Goal: Task Accomplishment & Management: Manage account settings

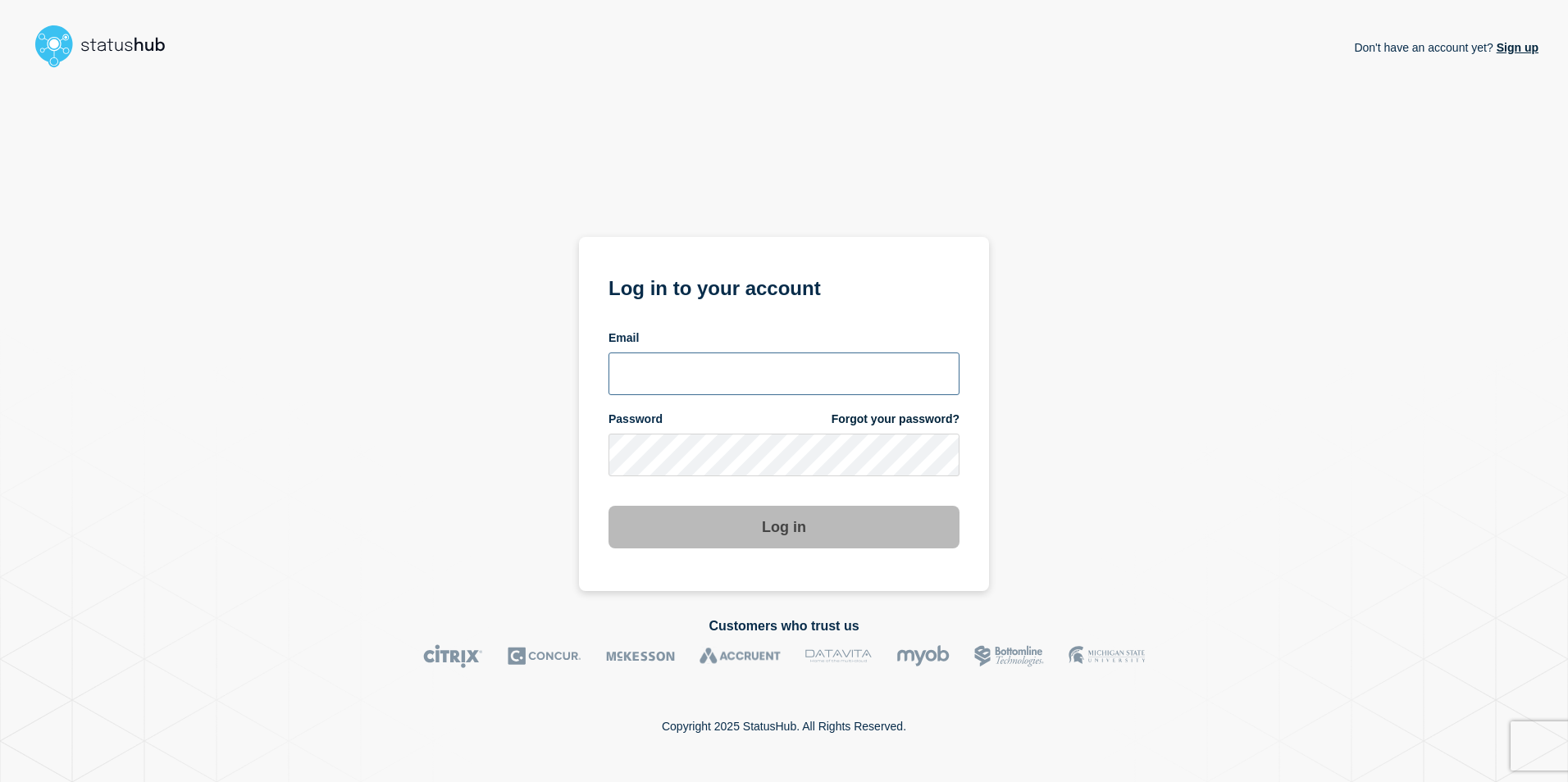
type input "[PERSON_NAME][EMAIL_ADDRESS][DOMAIN_NAME]"
click at [804, 536] on button "Log in" at bounding box center [784, 527] width 351 height 43
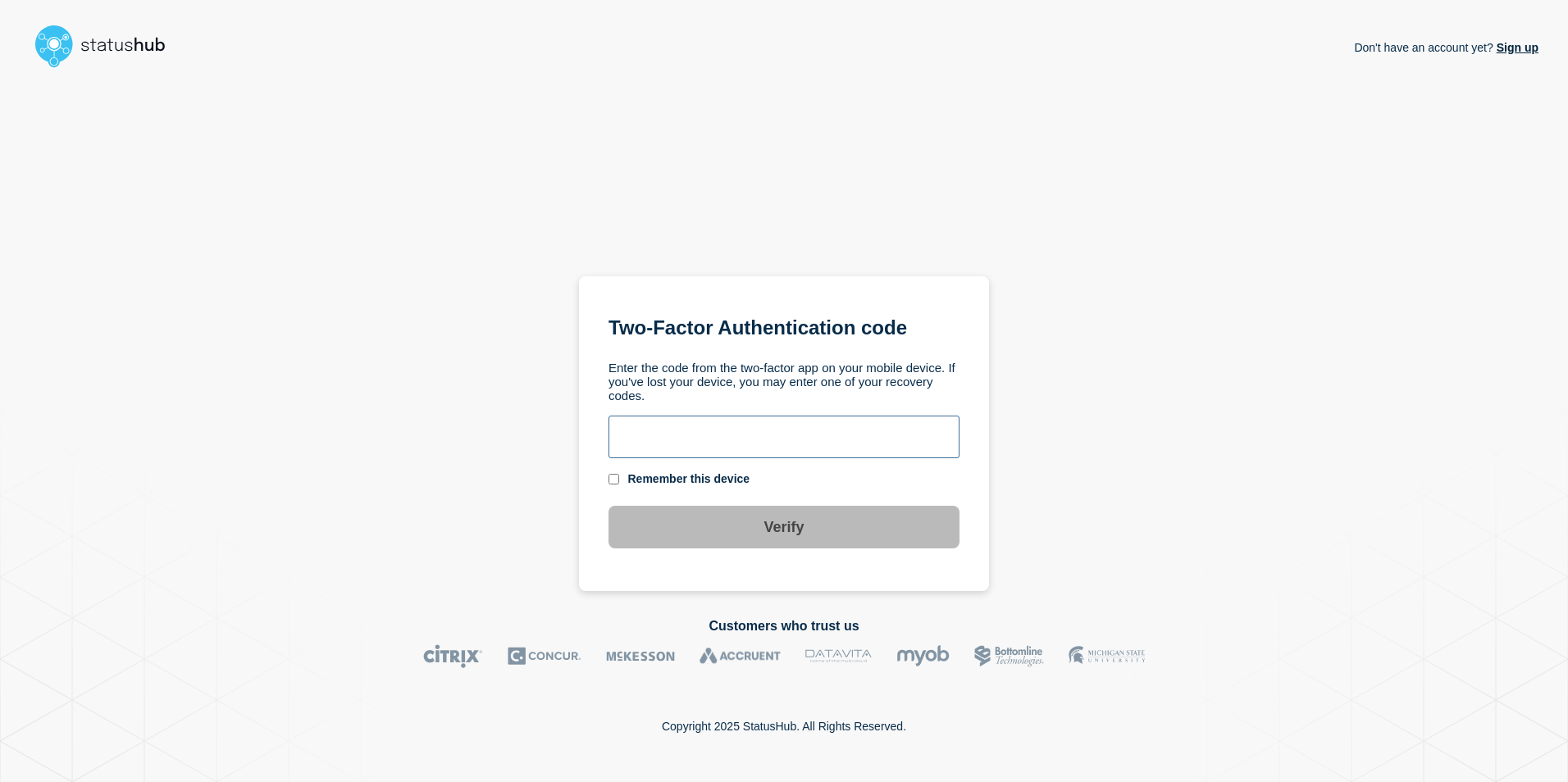
click at [782, 448] on input "text" at bounding box center [784, 437] width 351 height 43
click at [705, 482] on div "Remember this device" at bounding box center [690, 479] width 123 height 16
click at [719, 444] on input "text" at bounding box center [784, 437] width 351 height 43
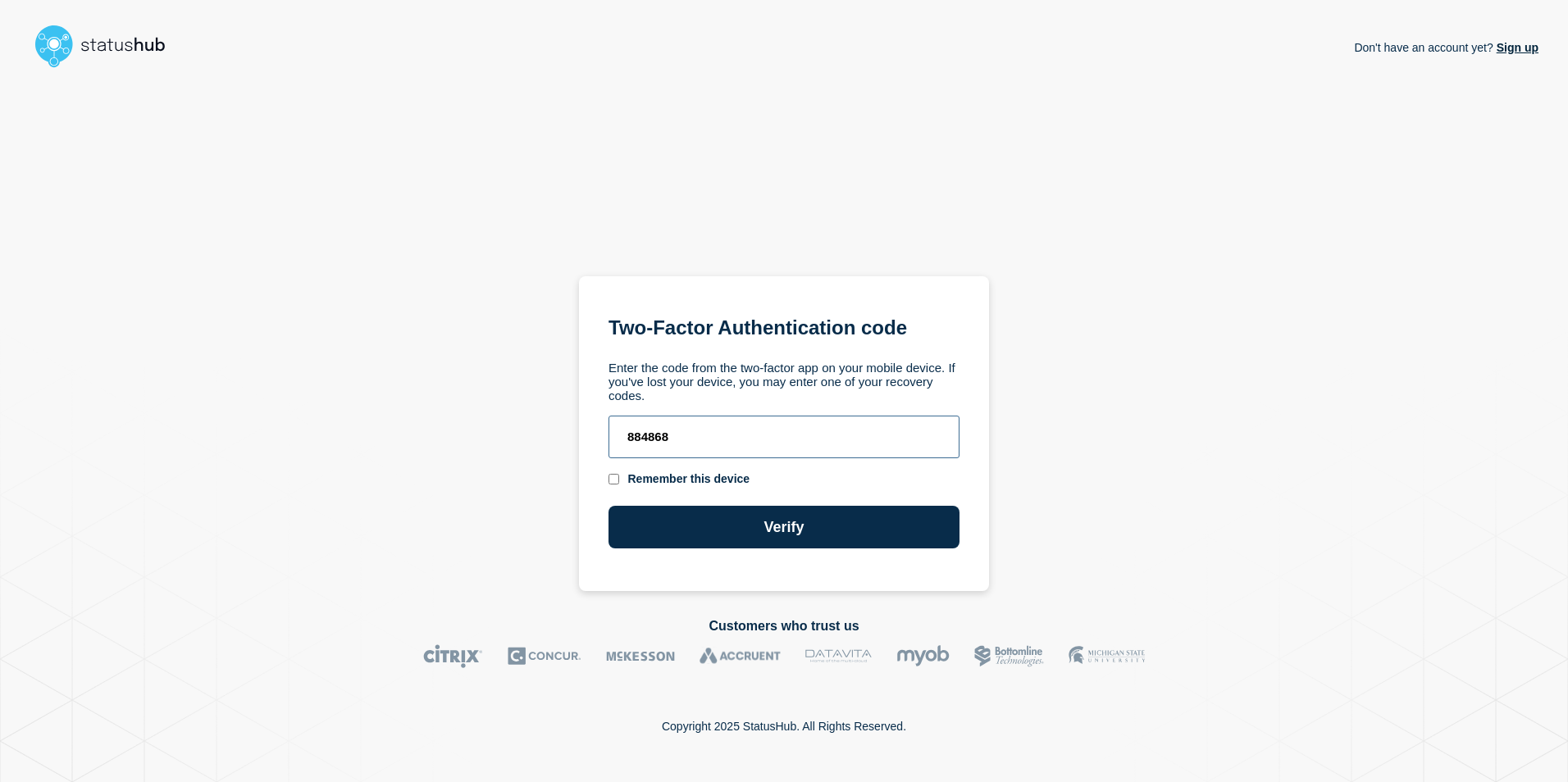
type input "884868"
click at [608, 506] on button "Verify" at bounding box center [784, 527] width 351 height 43
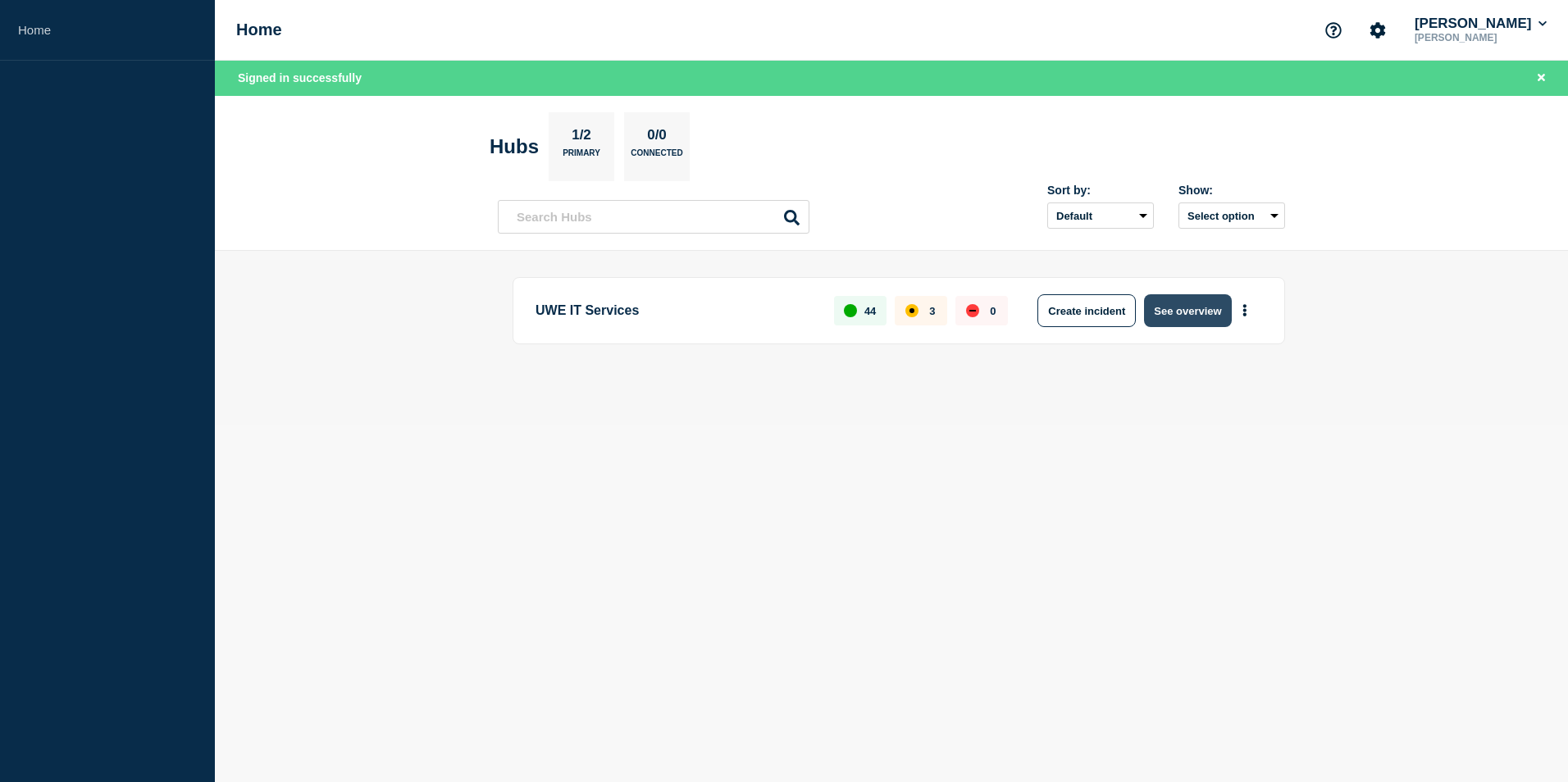
click at [1180, 309] on button "See overview" at bounding box center [1187, 311] width 87 height 33
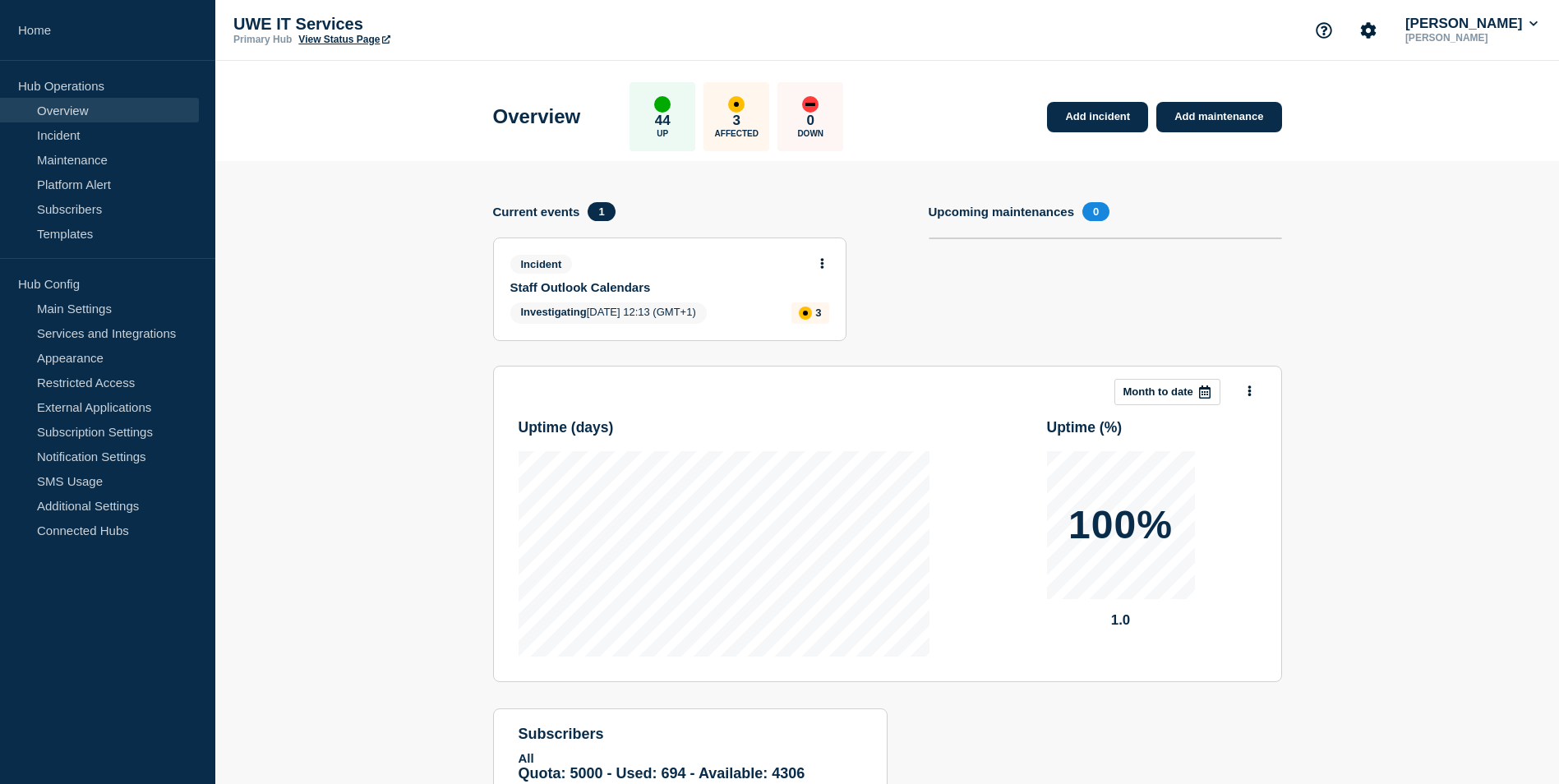
click at [822, 266] on icon at bounding box center [822, 263] width 3 height 11
click at [818, 326] on link "Update incident" at bounding box center [821, 324] width 80 height 13
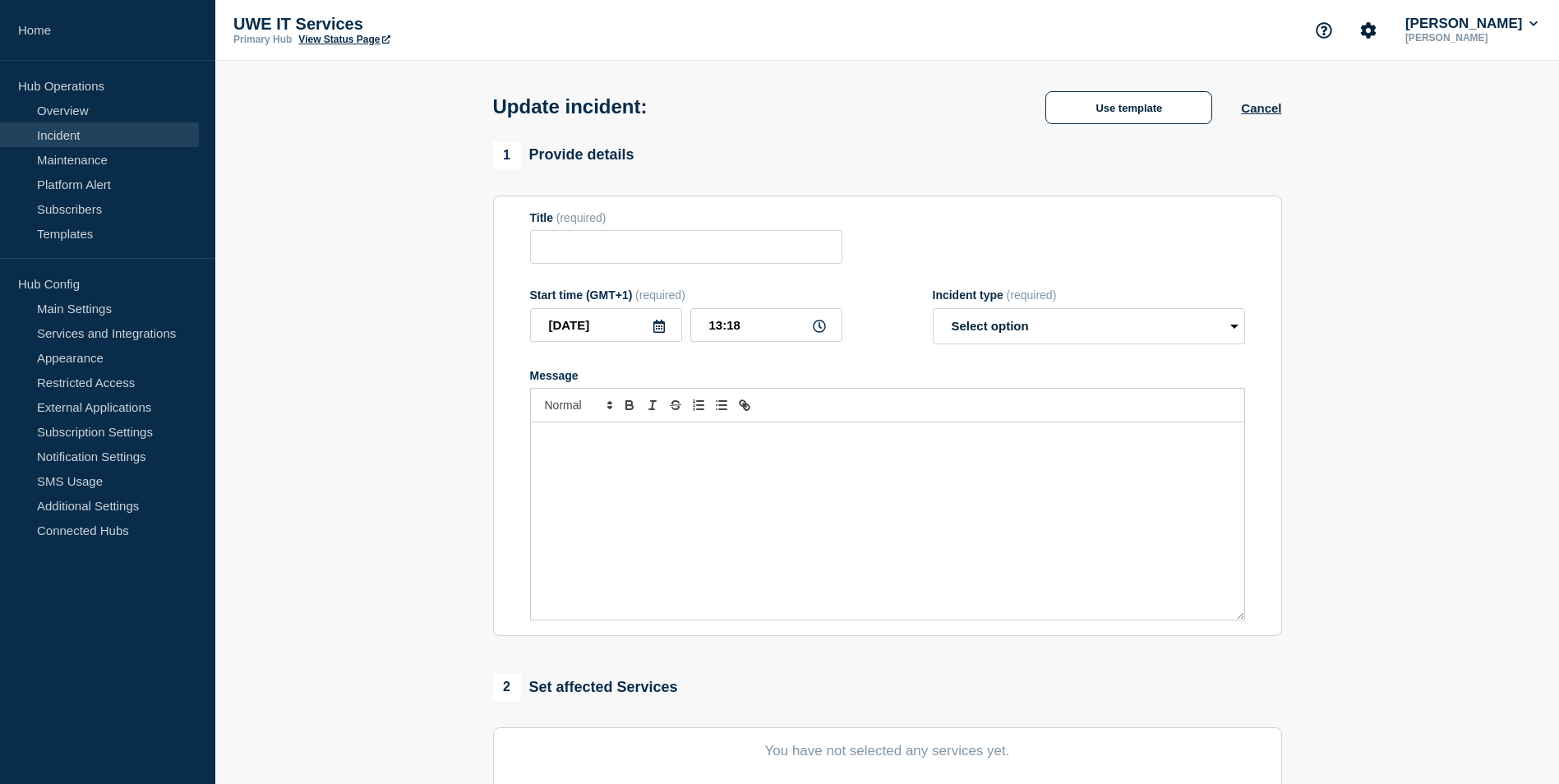
type input "Staff Outlook Calendars"
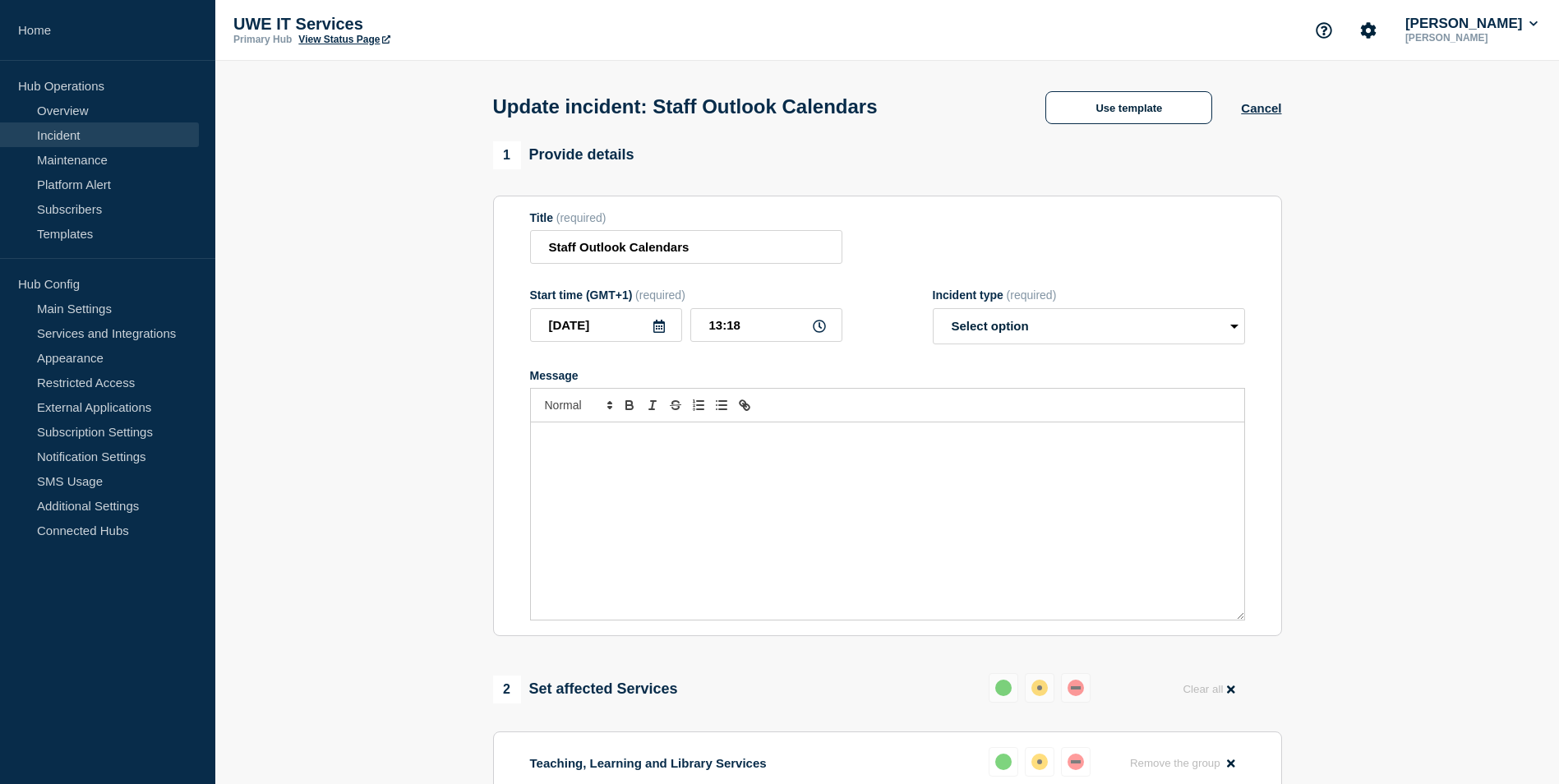
click at [668, 497] on div "Message" at bounding box center [888, 521] width 714 height 197
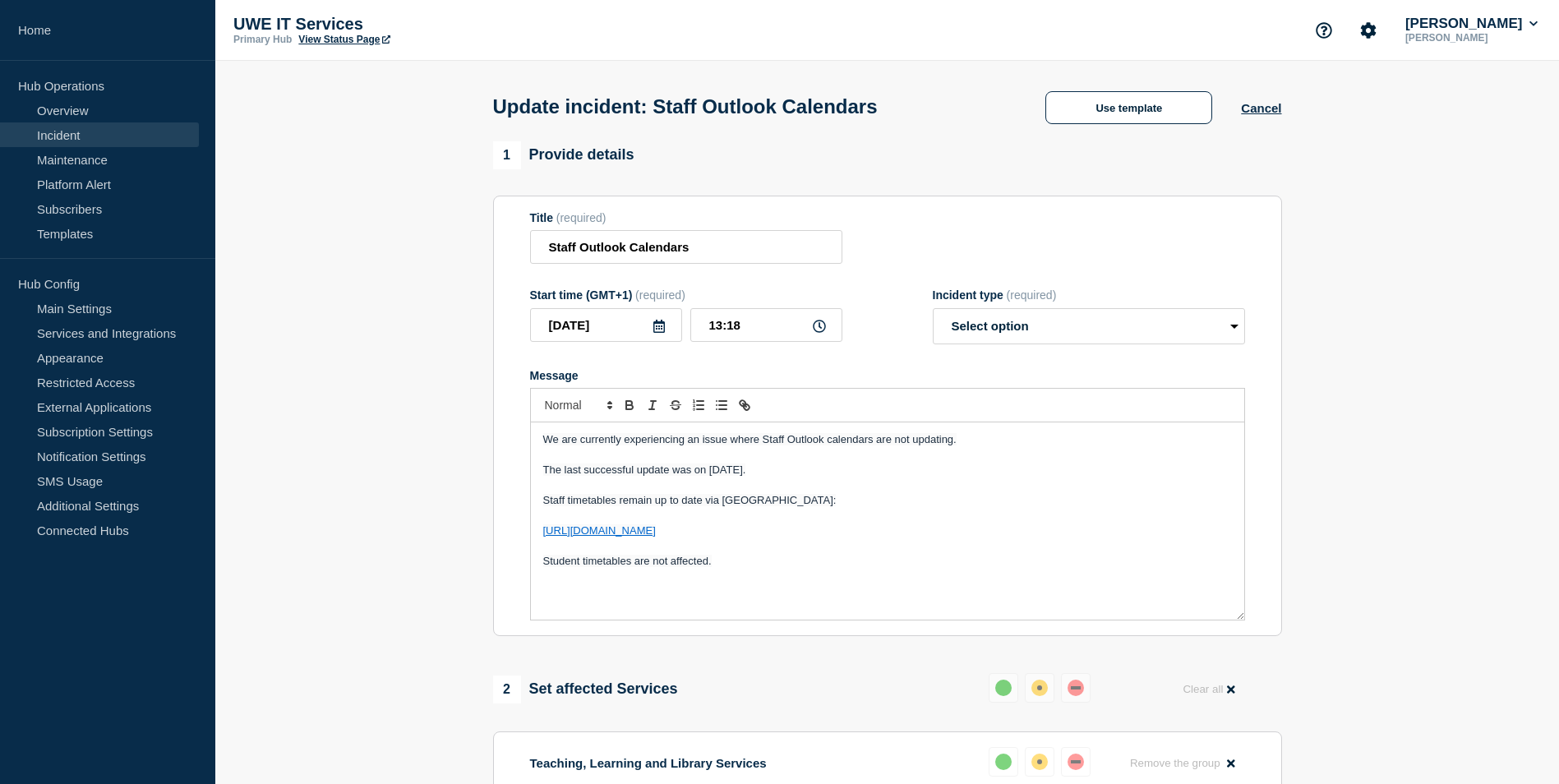
click at [821, 506] on p "Staff timetables remain up to date via MyUWE:" at bounding box center [888, 500] width 689 height 15
drag, startPoint x: 542, startPoint y: 534, endPoint x: 681, endPoint y: 532, distance: 139.0
click at [681, 532] on div "We are currently experiencing an issue where Staff Outlook calendars are not up…" at bounding box center [888, 521] width 714 height 197
copy p "https://my.uwe.ac.uk/uPortal"
click at [748, 407] on icon "Toggle link" at bounding box center [745, 405] width 15 height 15
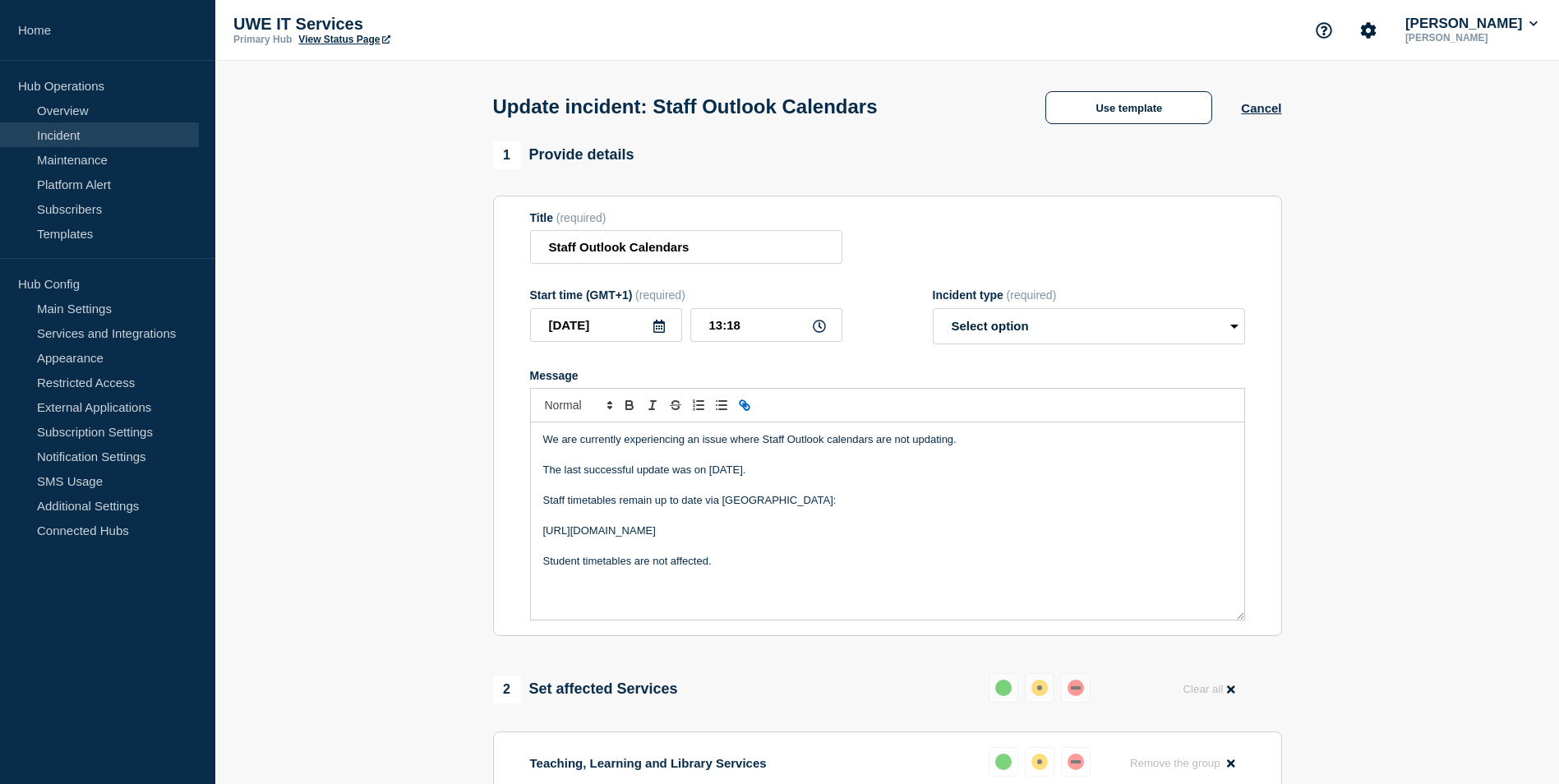
type input "https://my.uwe.ac.uk/uPortal"
click at [720, 567] on link at bounding box center [708, 560] width 38 height 12
click at [775, 563] on p "Student timetables are not affected." at bounding box center [888, 562] width 689 height 15
click at [803, 444] on p "We are currently experiencing an issue where Staff Outlook calendars are not up…" at bounding box center [888, 440] width 689 height 15
click at [801, 443] on p "We are currently experiencing an issue where Staff Outlook calendars are not up…" at bounding box center [888, 440] width 689 height 15
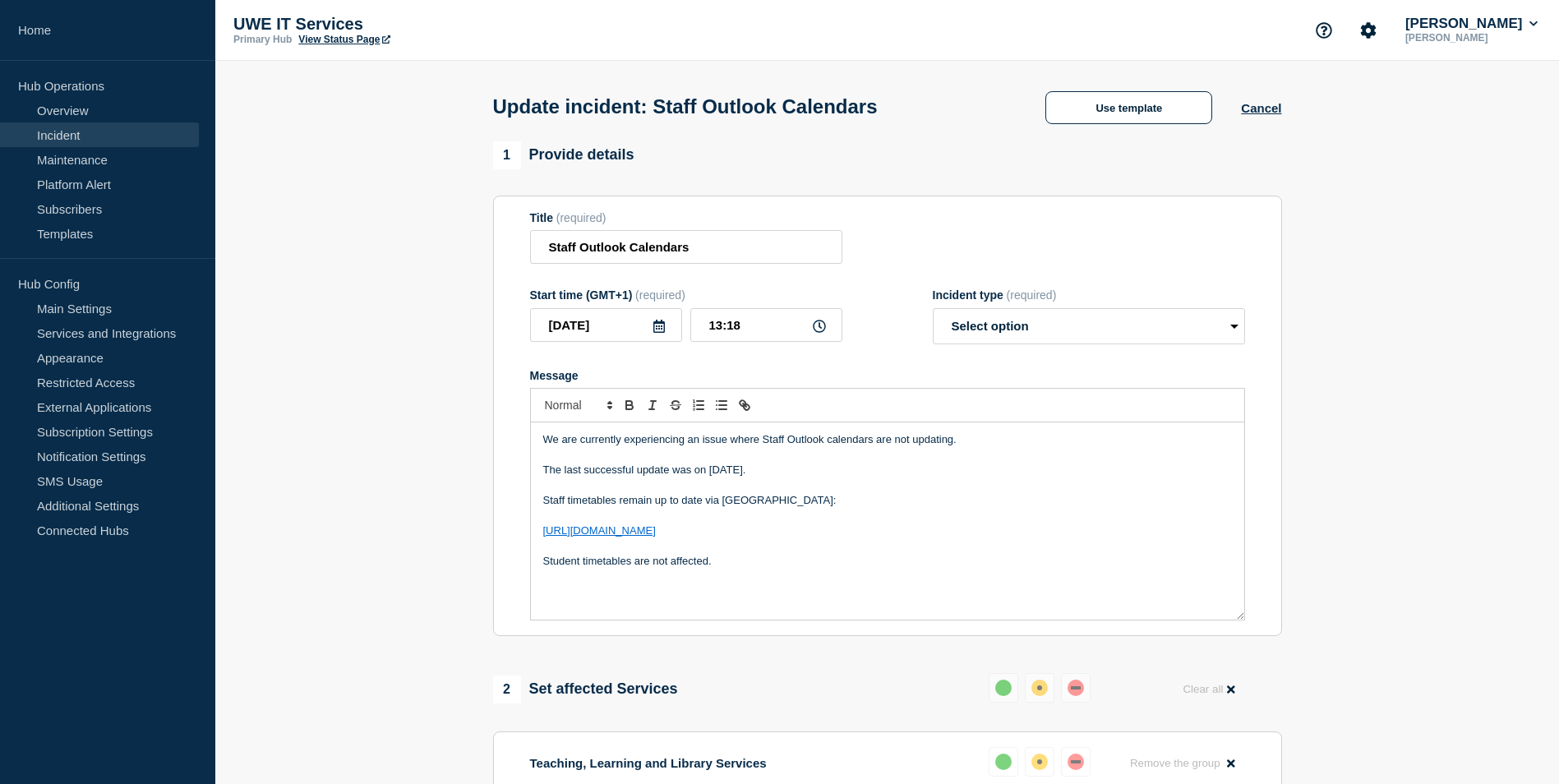
click at [801, 440] on p "We are currently experiencing an issue where Staff Outlook calendars are not up…" at bounding box center [888, 440] width 689 height 15
click at [581, 249] on input "Staff Outlook Calendars" at bounding box center [686, 246] width 312 height 34
click at [630, 252] on input "Staff Outlook Calendars" at bounding box center [686, 246] width 312 height 34
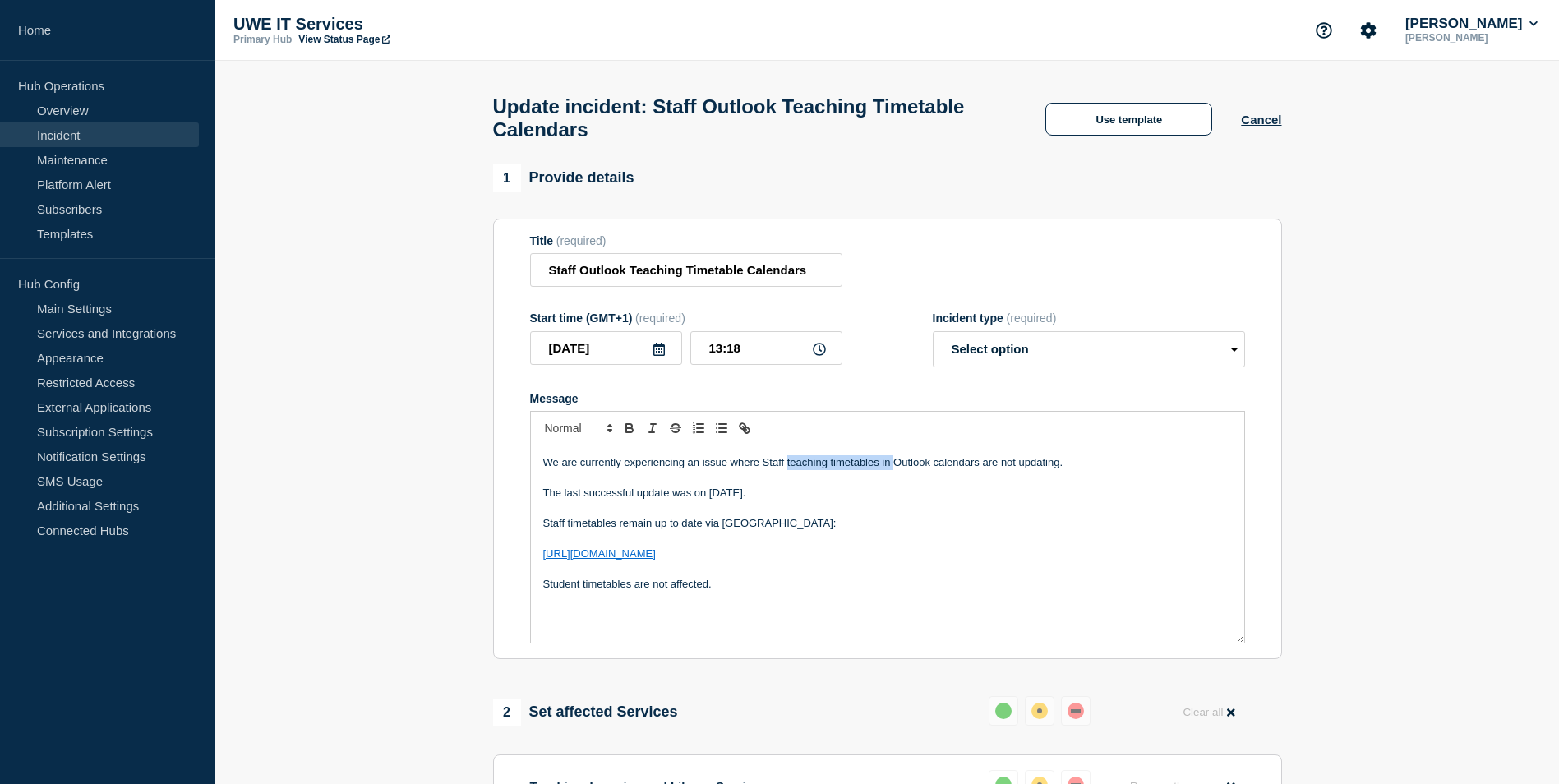
drag, startPoint x: 893, startPoint y: 471, endPoint x: 786, endPoint y: 472, distance: 107.0
click at [786, 470] on p "We are currently experiencing an issue where Staff teaching timetables in Outlo…" at bounding box center [888, 463] width 689 height 15
click at [807, 470] on p "We are currently experiencing an issue where Staff Outlook teaching timetable c…" at bounding box center [888, 463] width 689 height 15
click at [928, 466] on p "We are currently experiencing an issue where Staff teaching timetable calendars…" at bounding box center [888, 463] width 689 height 15
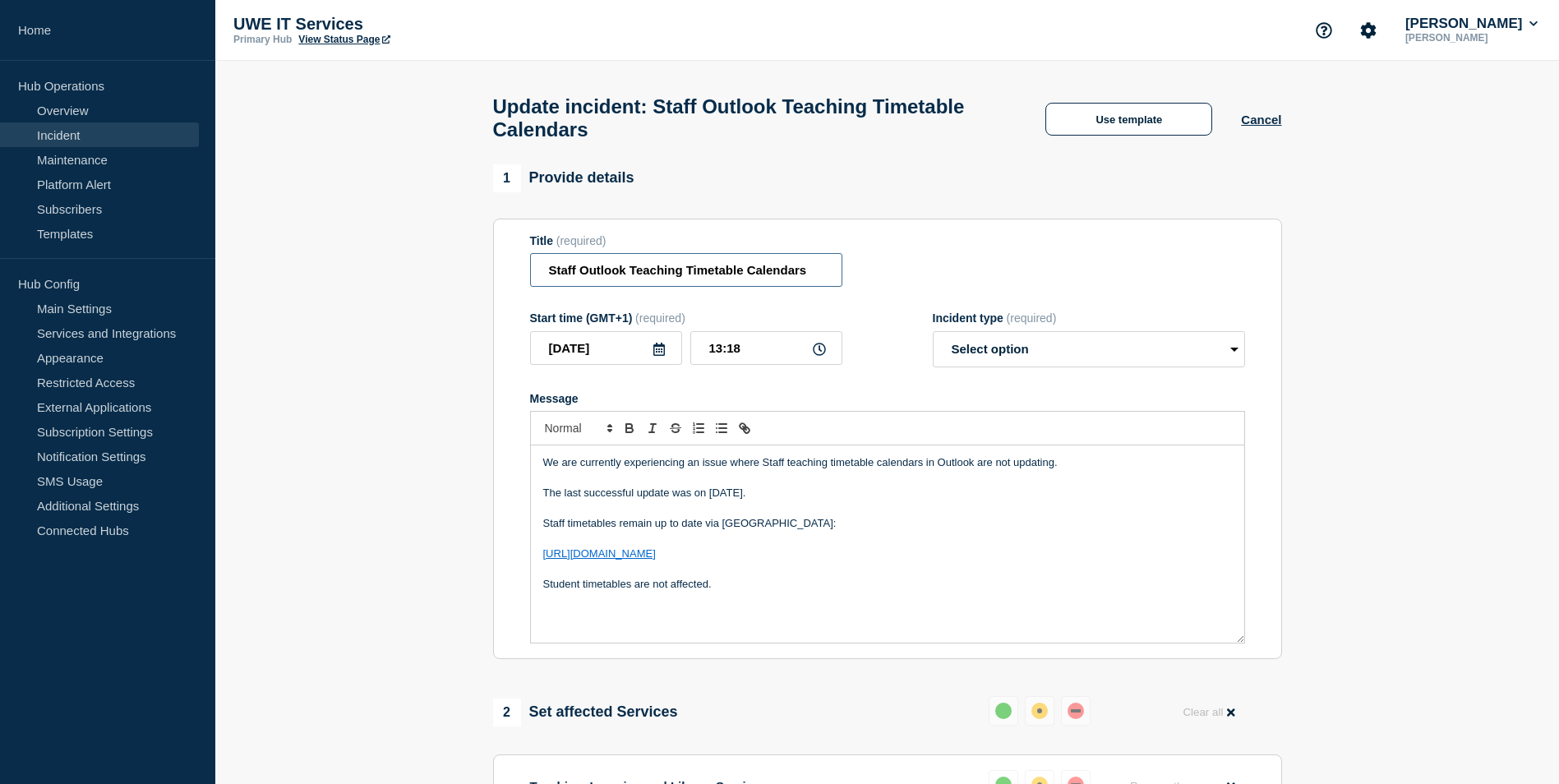
click at [602, 274] on input "Staff Outlook Teaching Timetable Calendars" at bounding box center [686, 270] width 312 height 34
type input "Staff Teaching Timetable Calendars in Outlook"
click at [764, 469] on p "We are currently experiencing an issue where Staff teaching timetable calendars…" at bounding box center [888, 463] width 689 height 15
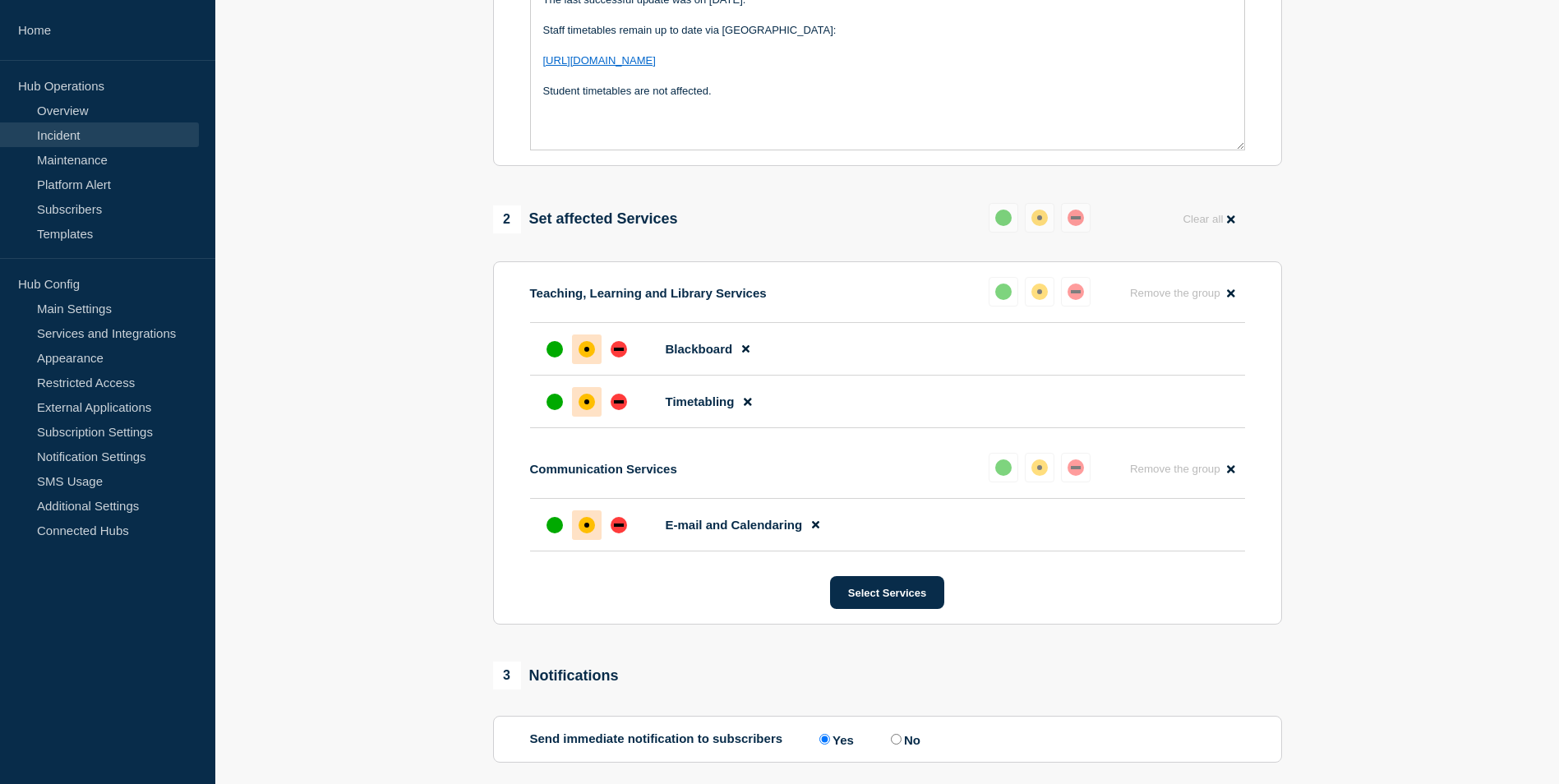
scroll to position [657, 0]
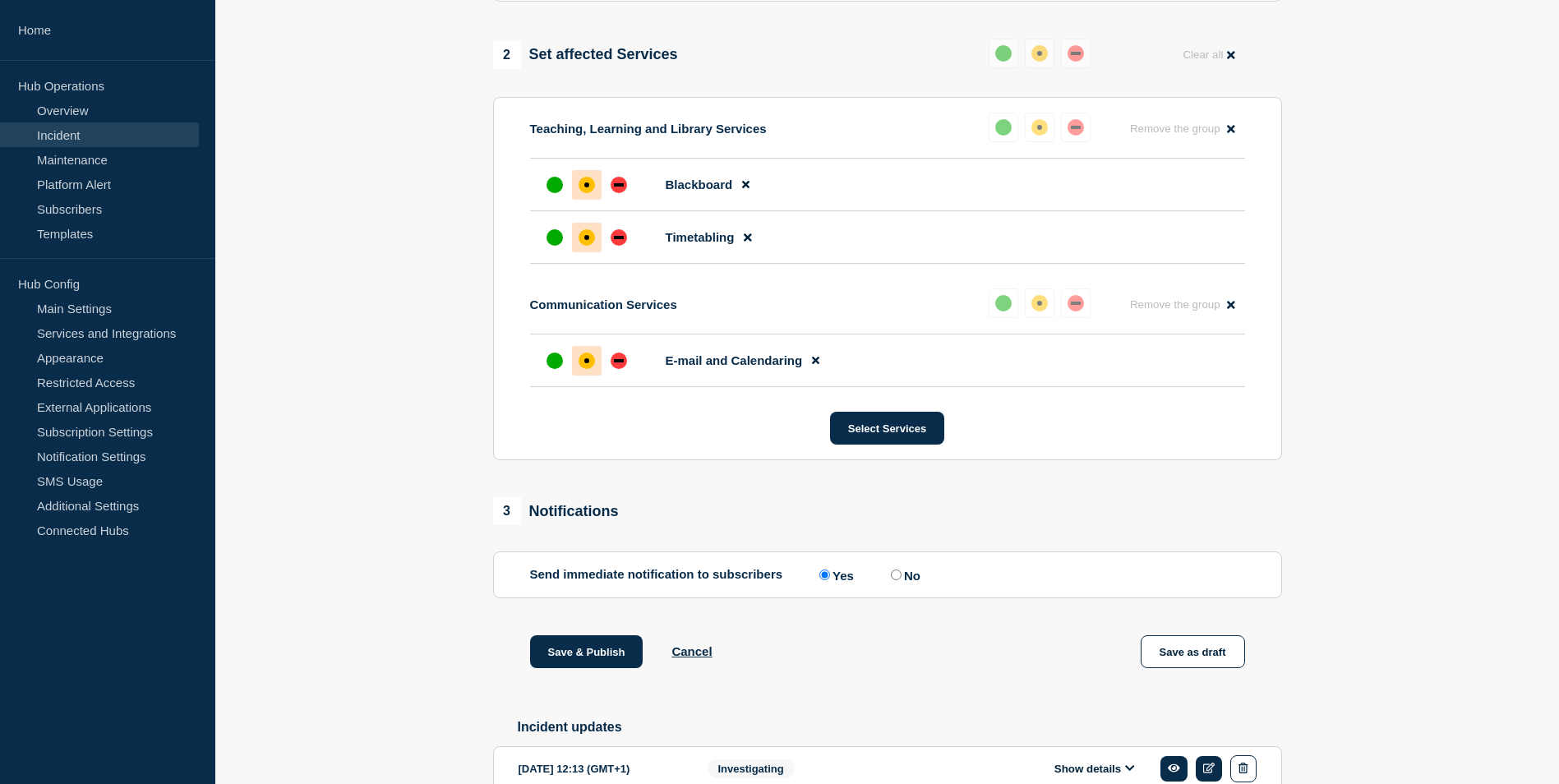
click at [901, 580] on input "No" at bounding box center [896, 574] width 11 height 11
radio input "true"
radio input "false"
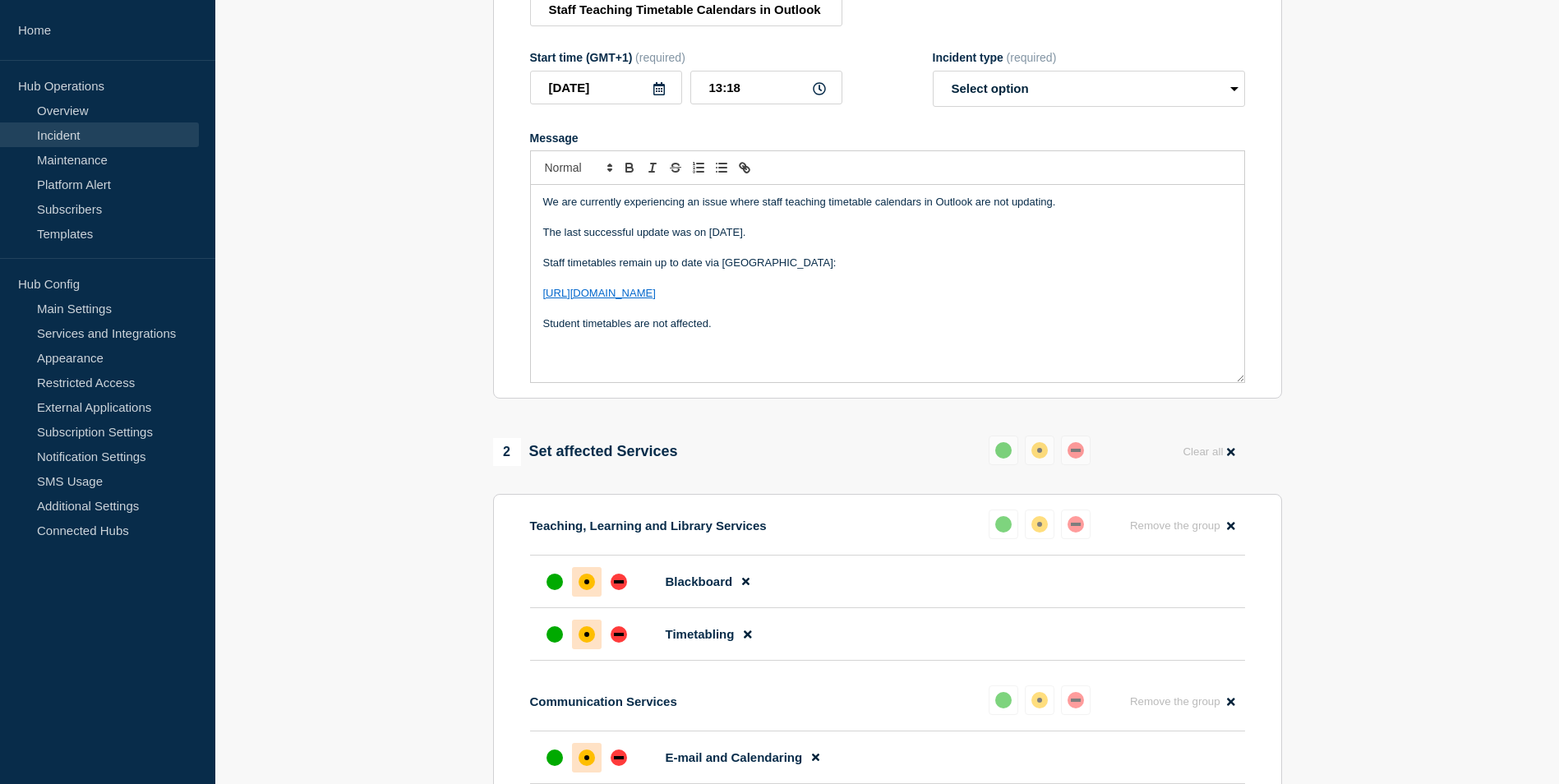
scroll to position [14, 0]
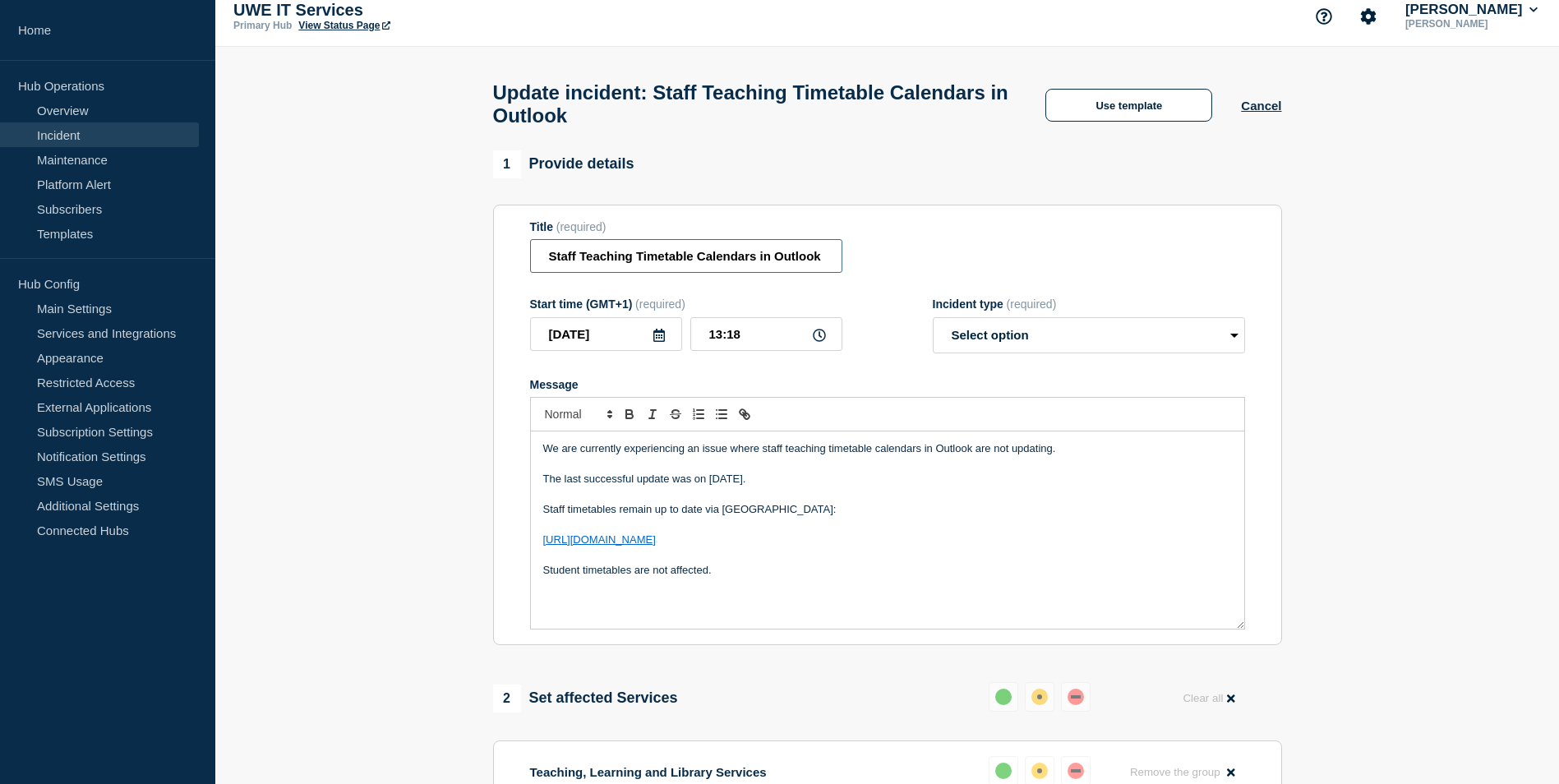
click at [717, 263] on input "Staff Teaching Timetable Calendars in Outlook" at bounding box center [686, 256] width 312 height 34
click at [899, 456] on p "We are currently experiencing an issue where staff teaching timetable calendars…" at bounding box center [888, 449] width 689 height 15
drag, startPoint x: 924, startPoint y: 455, endPoint x: 1016, endPoint y: 489, distance: 98.1
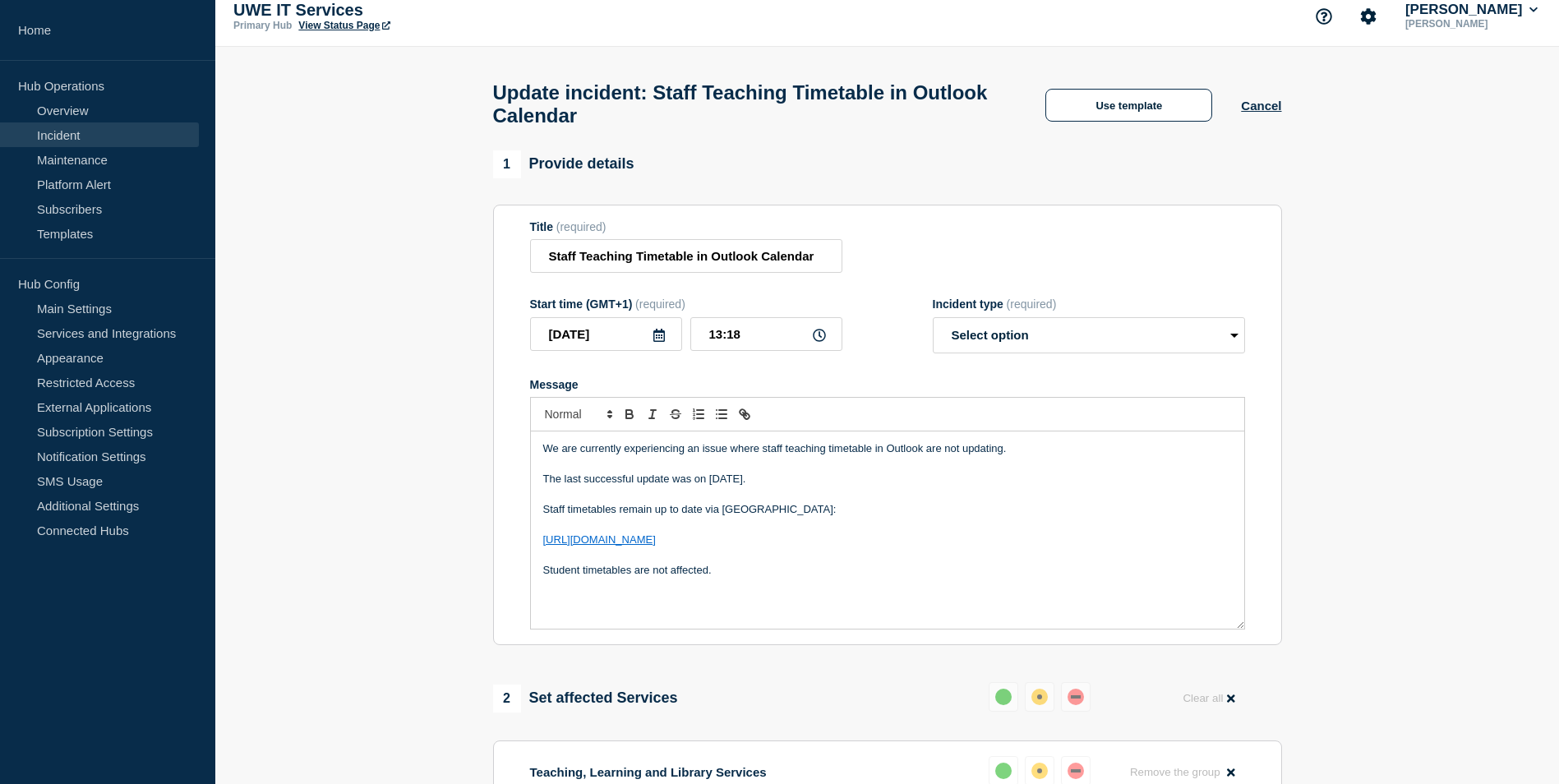
click at [932, 456] on p "We are currently experiencing an issue where staff teaching timetable in Outloo…" at bounding box center [888, 449] width 689 height 15
click at [824, 267] on input "Staff Teaching Timetable in Outlook Calendar" at bounding box center [686, 256] width 312 height 34
click at [984, 456] on p "We are currently experiencing an issue where staff teaching timetable in Outloo…" at bounding box center [888, 449] width 689 height 15
click at [762, 455] on p "We are currently experiencing an issue where staff teaching timetable in Outloo…" at bounding box center [888, 449] width 689 height 15
click at [870, 455] on p "We are currently experiencing an issue where staff teaching timetable in Outloo…" at bounding box center [888, 449] width 689 height 15
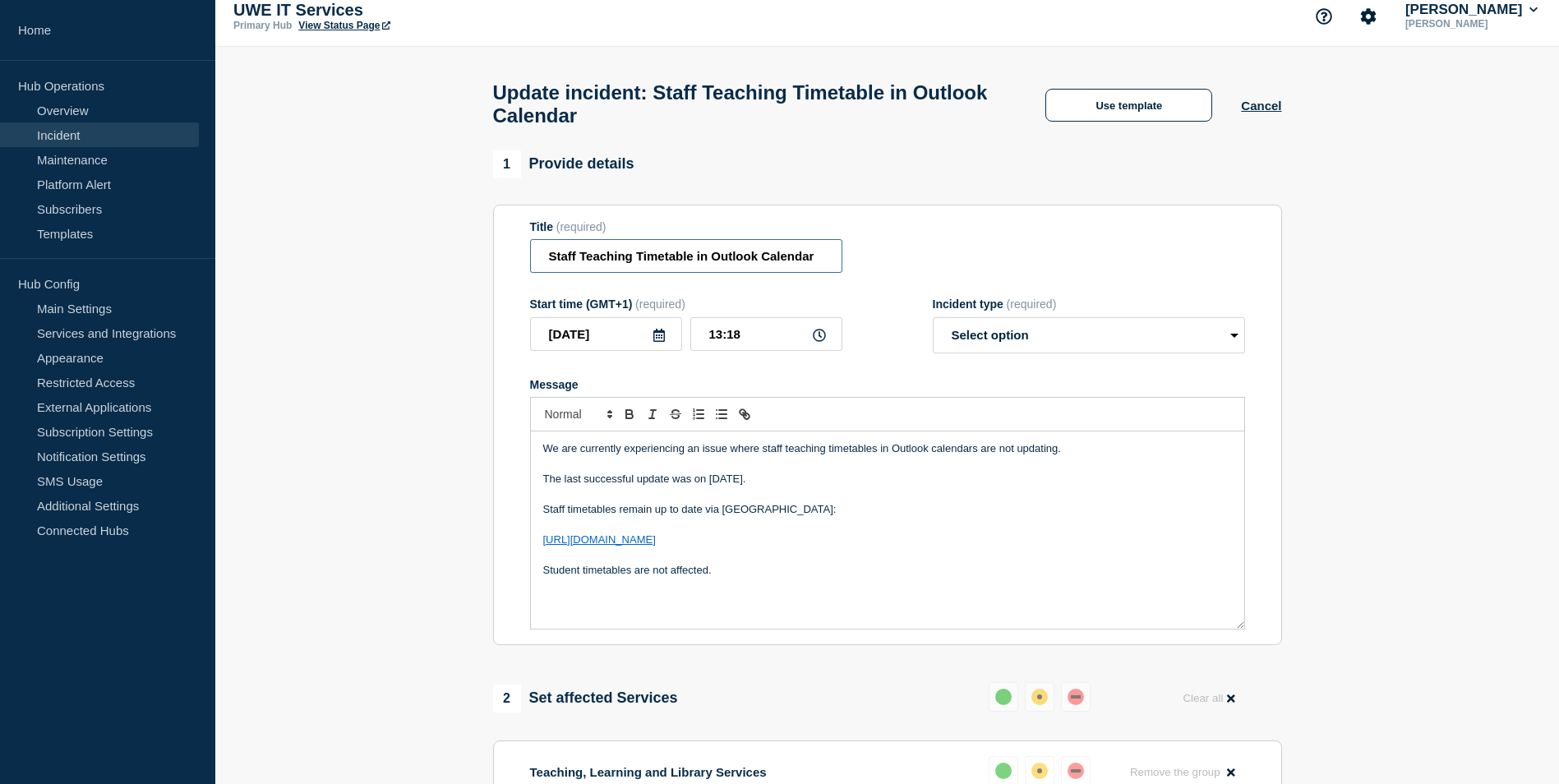
click at [699, 268] on input "Staff Teaching Timetable in Outlook Calendar" at bounding box center [686, 256] width 312 height 34
click at [692, 265] on input "Staff Teaching Timetables in Outlook Calendars" at bounding box center [686, 256] width 312 height 34
type input "Staff Teaching Timetable in Outlook Calendar"
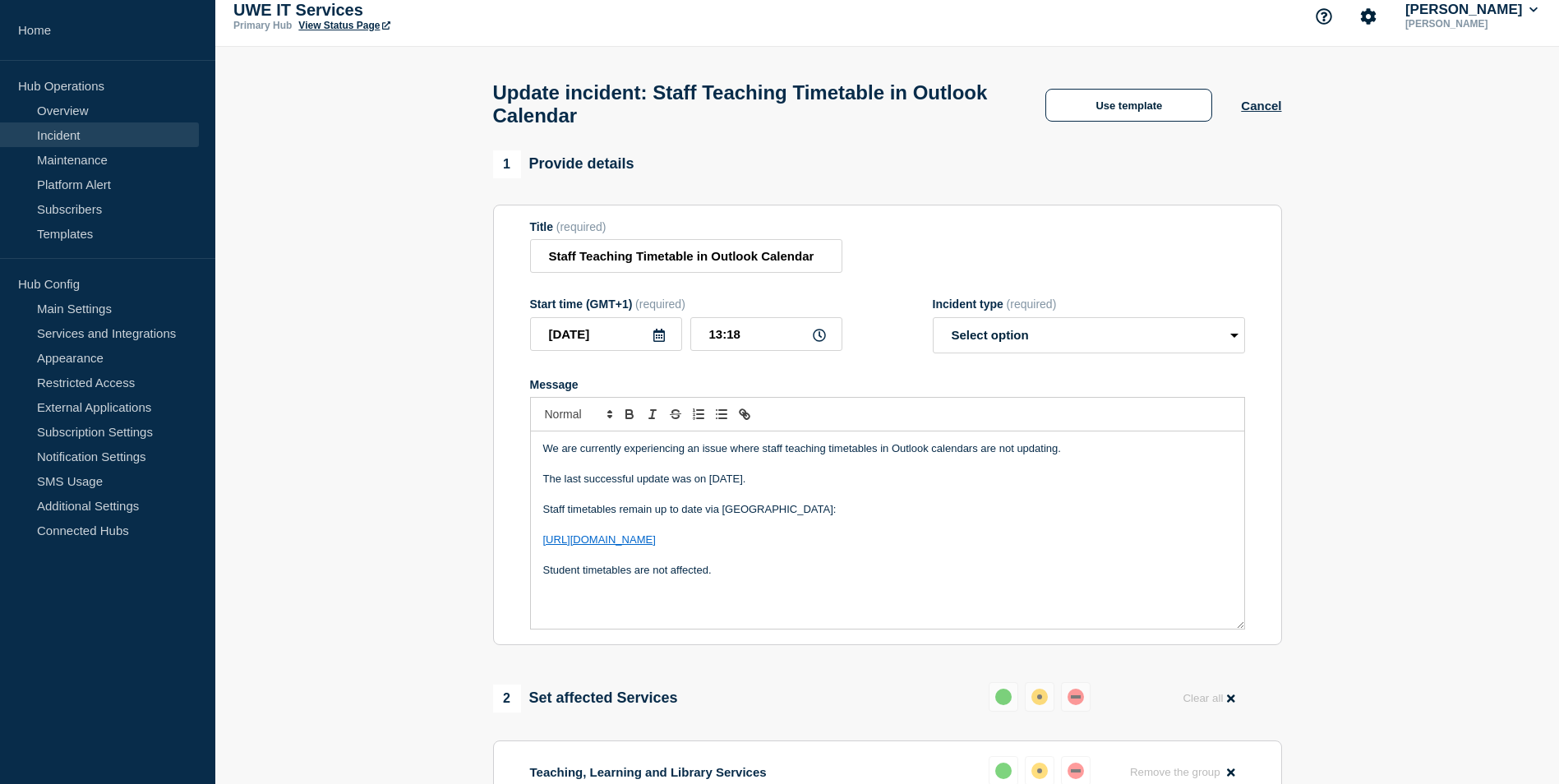
drag, startPoint x: 877, startPoint y: 454, endPoint x: 919, endPoint y: 479, distance: 48.9
click at [878, 454] on p "We are currently experiencing an issue where staff teaching timetables in Outlo…" at bounding box center [888, 449] width 689 height 15
click at [893, 456] on p "We are currently experiencing an issue where the staff teaching timetable in Ou…" at bounding box center [888, 449] width 689 height 15
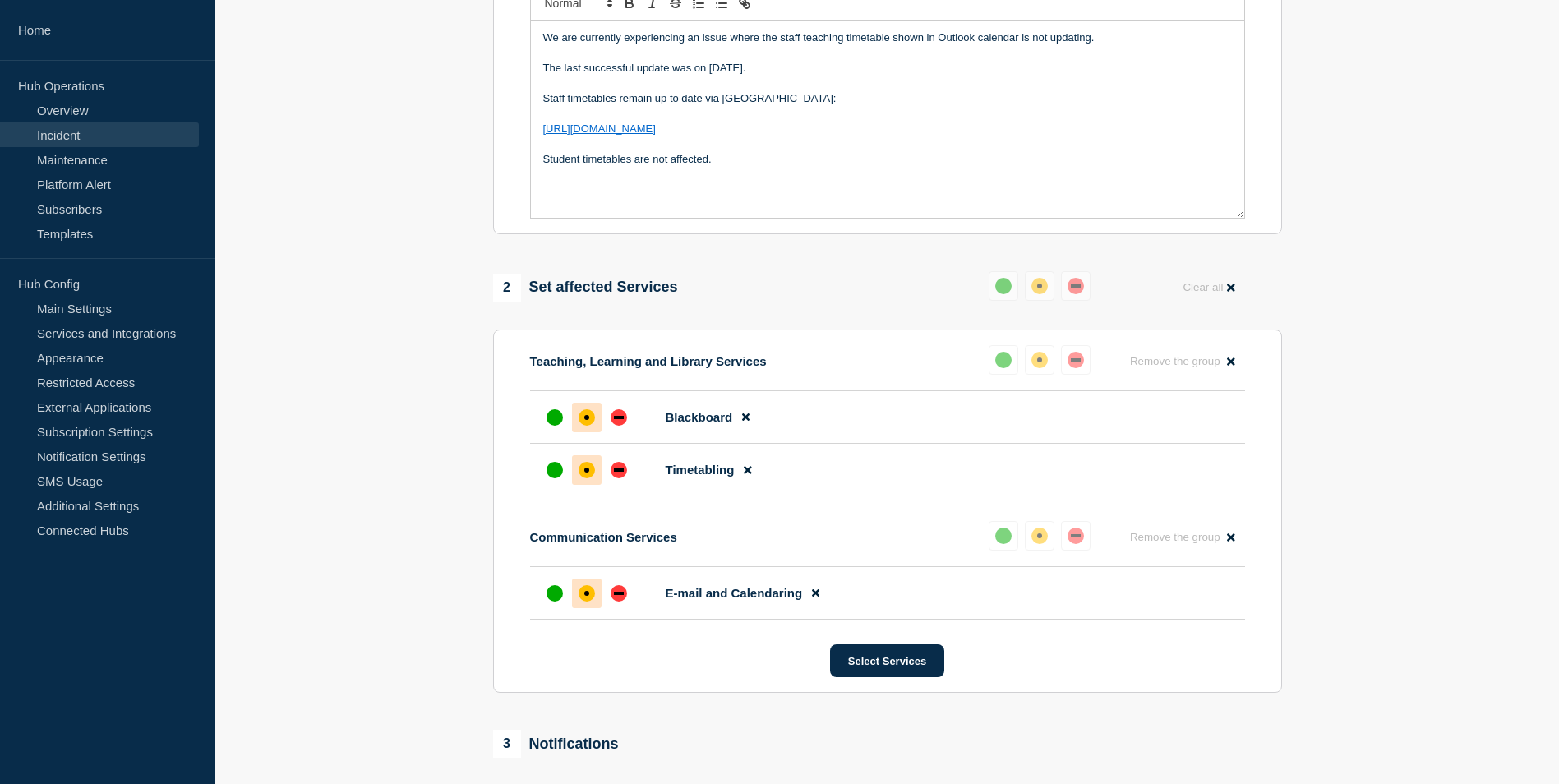
scroll to position [671, 0]
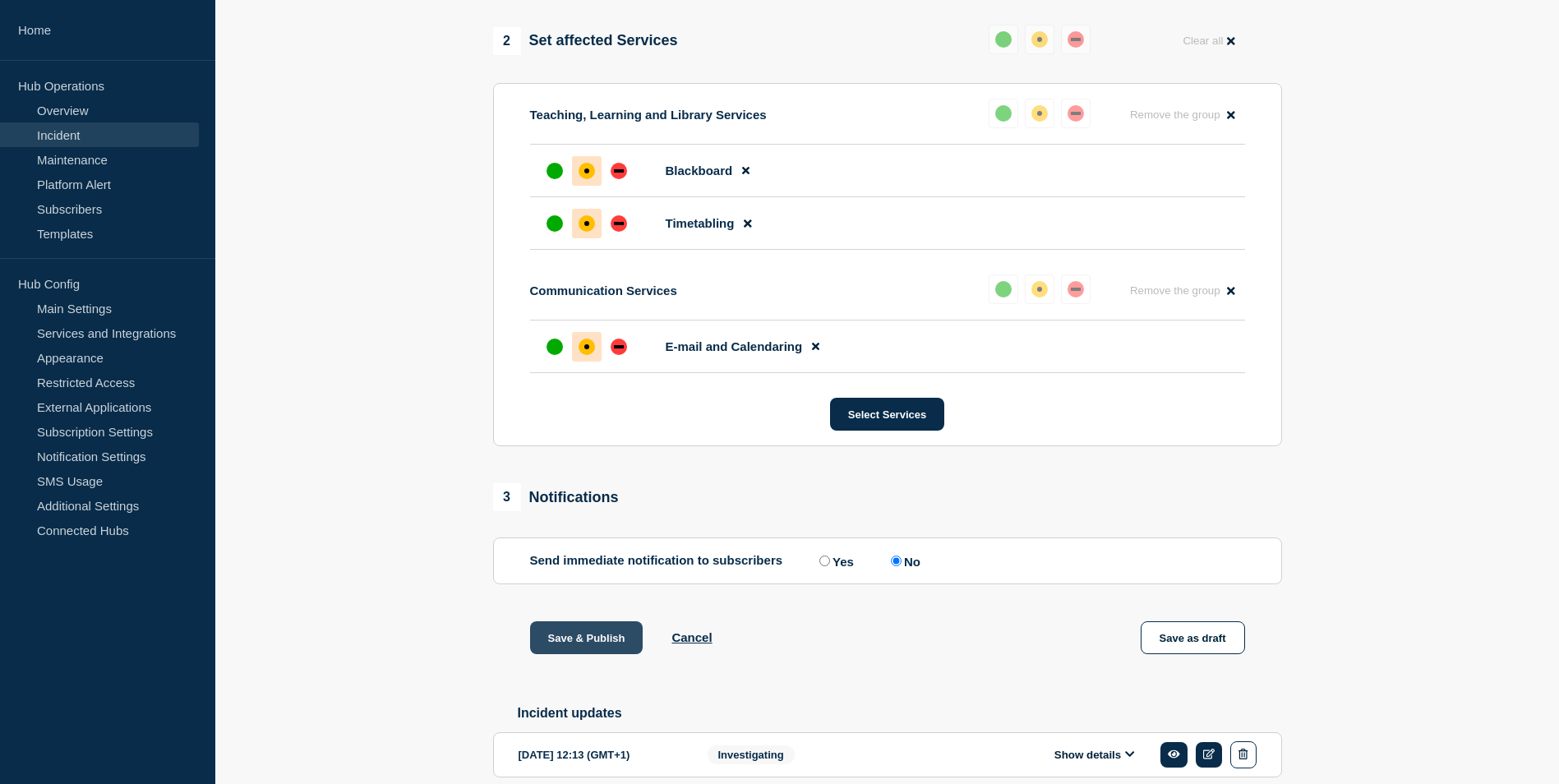
click at [596, 635] on button "Save & Publish" at bounding box center [587, 638] width 114 height 33
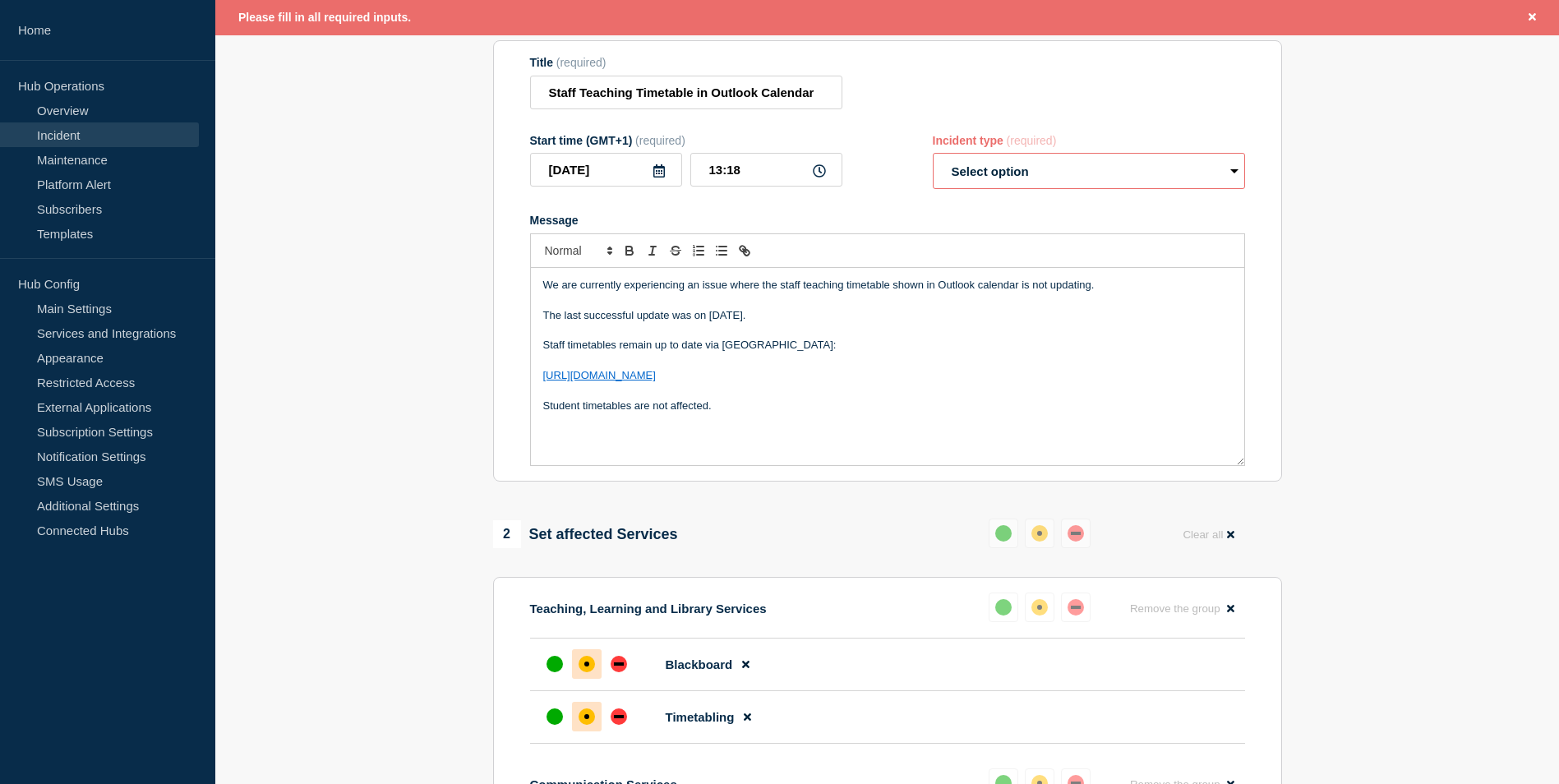
scroll to position [0, 0]
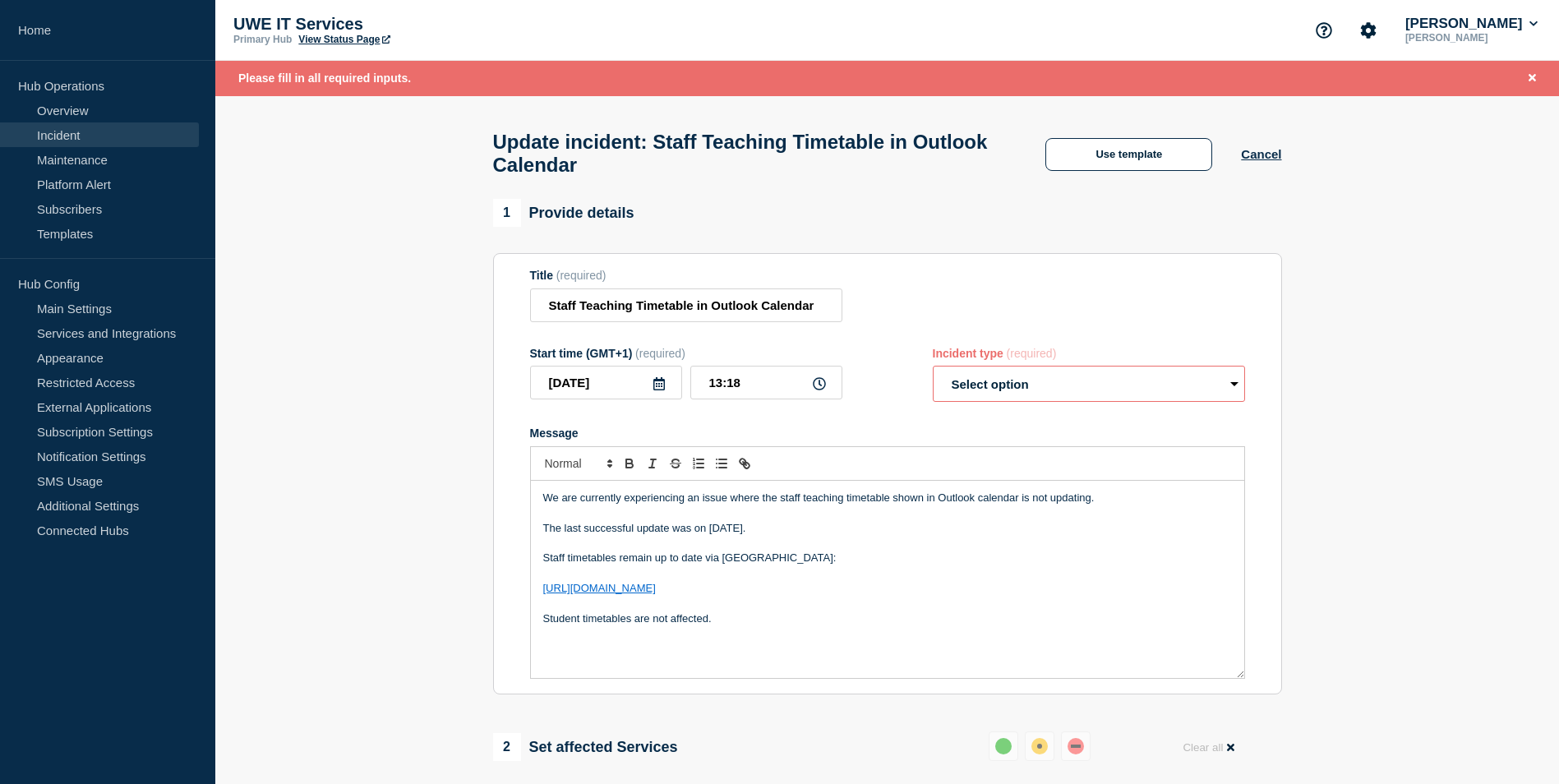
click at [1238, 394] on select "Select option Investigating Identified Monitoring Resolved" at bounding box center [1089, 384] width 312 height 37
select select "investigating"
click at [933, 374] on select "Select option Investigating Identified Monitoring Resolved" at bounding box center [1089, 384] width 312 height 37
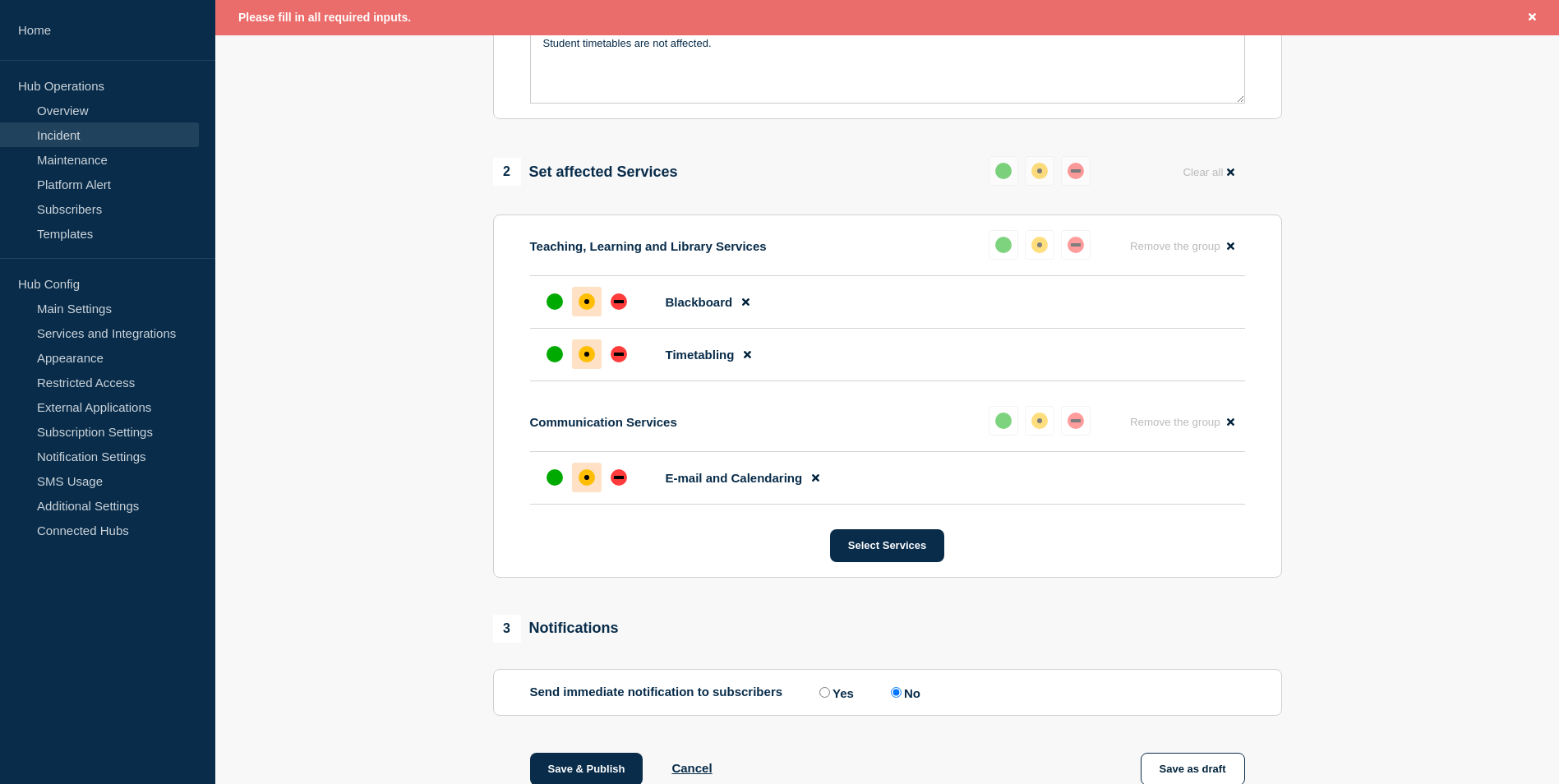
scroll to position [657, 0]
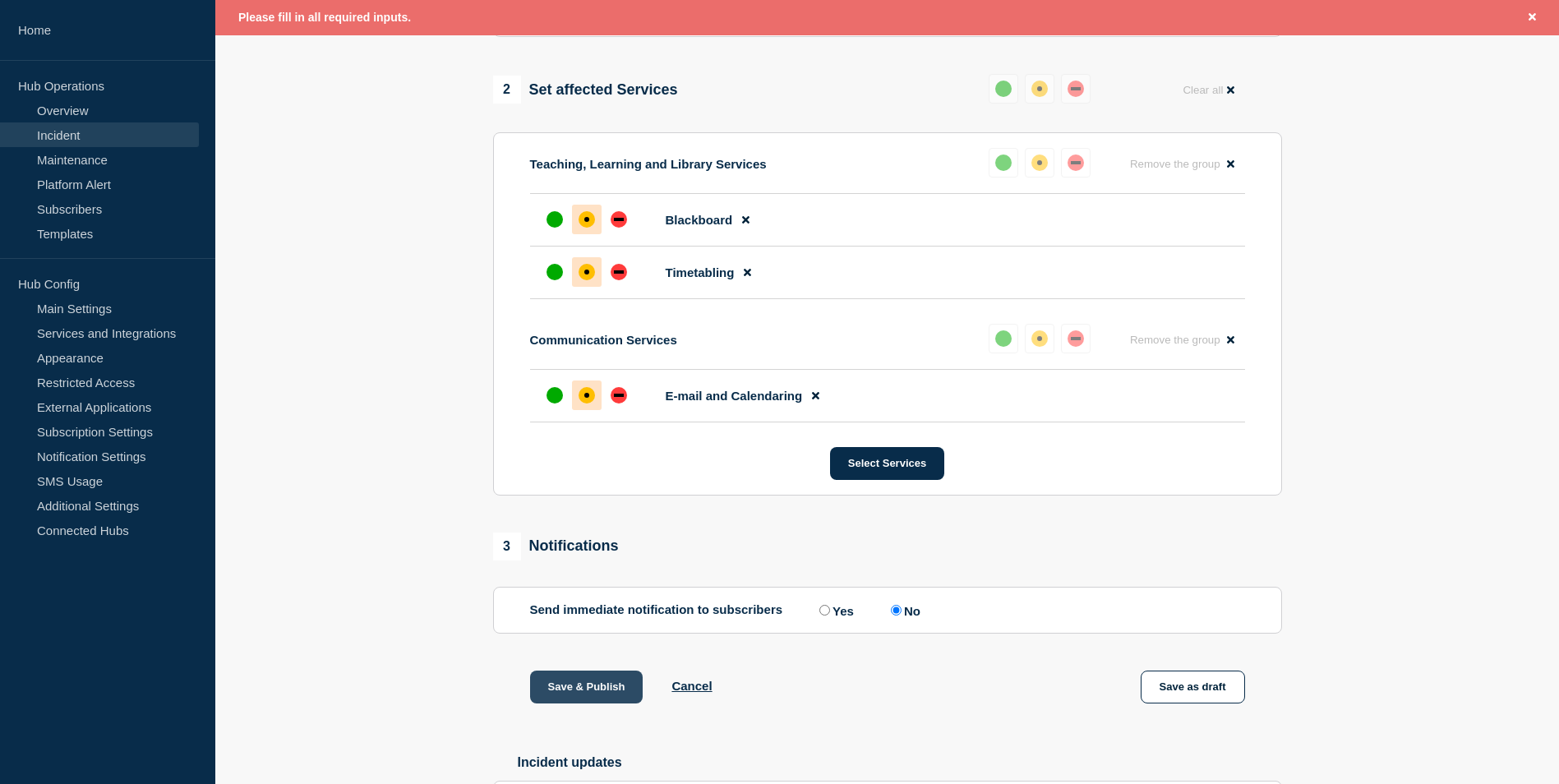
click at [593, 692] on button "Save & Publish" at bounding box center [587, 687] width 114 height 33
